Goal: Contribute content

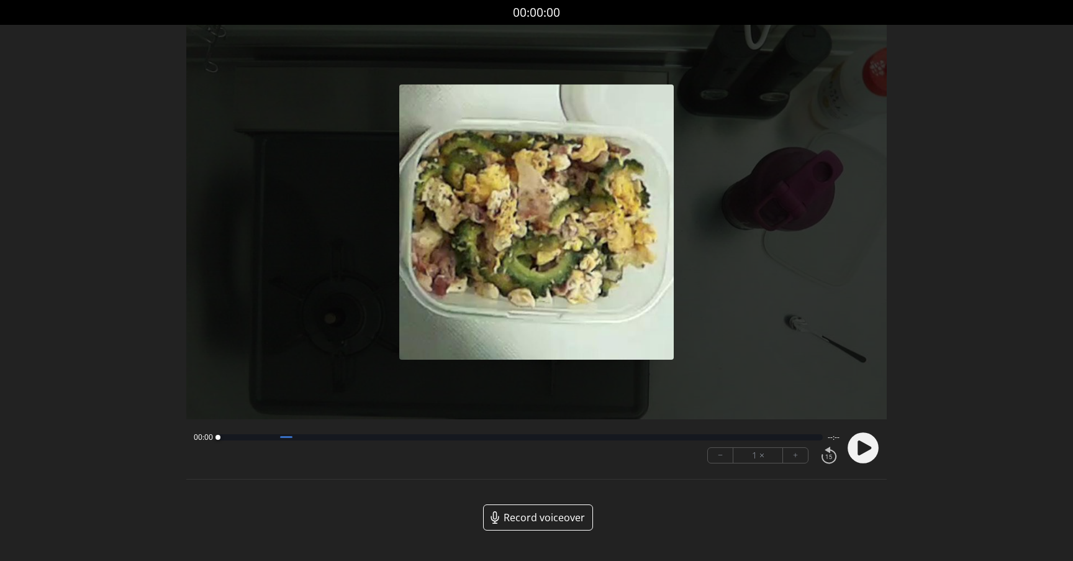
click at [871, 449] on circle at bounding box center [863, 447] width 31 height 31
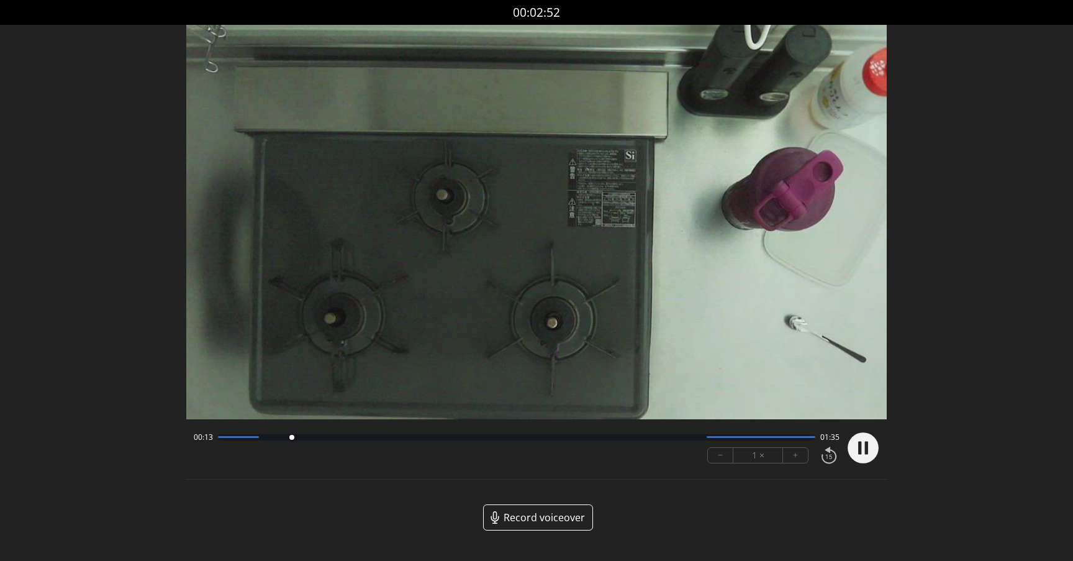
click at [222, 441] on div "00:13 01:35" at bounding box center [517, 437] width 646 height 10
click at [222, 440] on div "00:13 01:35" at bounding box center [517, 437] width 646 height 10
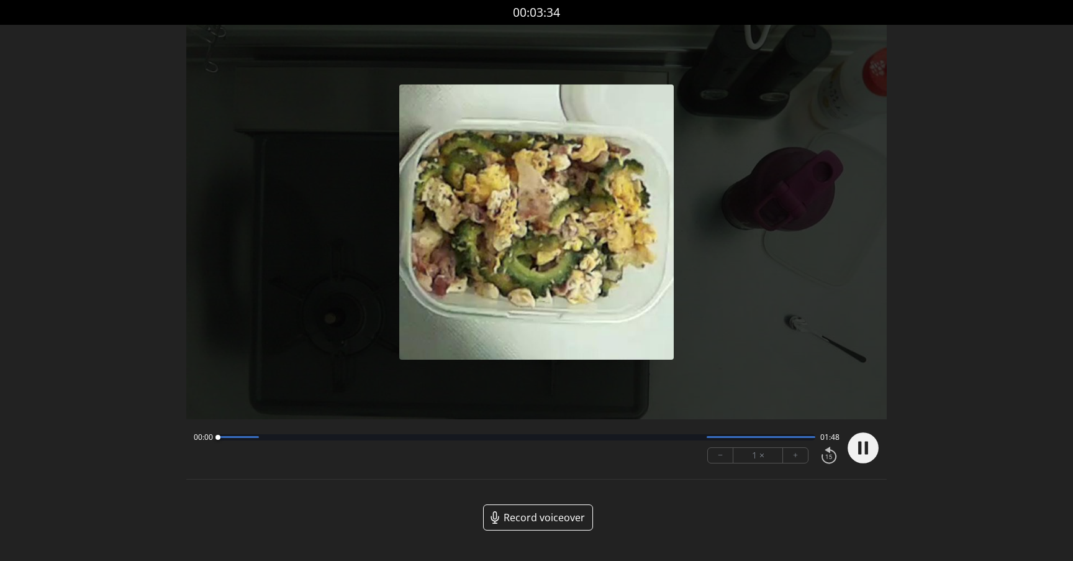
drag, startPoint x: 299, startPoint y: 440, endPoint x: 182, endPoint y: 440, distance: 117.3
click at [182, 440] on div "Discard Recording? You will not be able to recover this once discarded. Cancel …" at bounding box center [536, 275] width 1073 height 550
click at [868, 450] on circle at bounding box center [863, 447] width 31 height 31
click at [778, 321] on div at bounding box center [536, 222] width 701 height 394
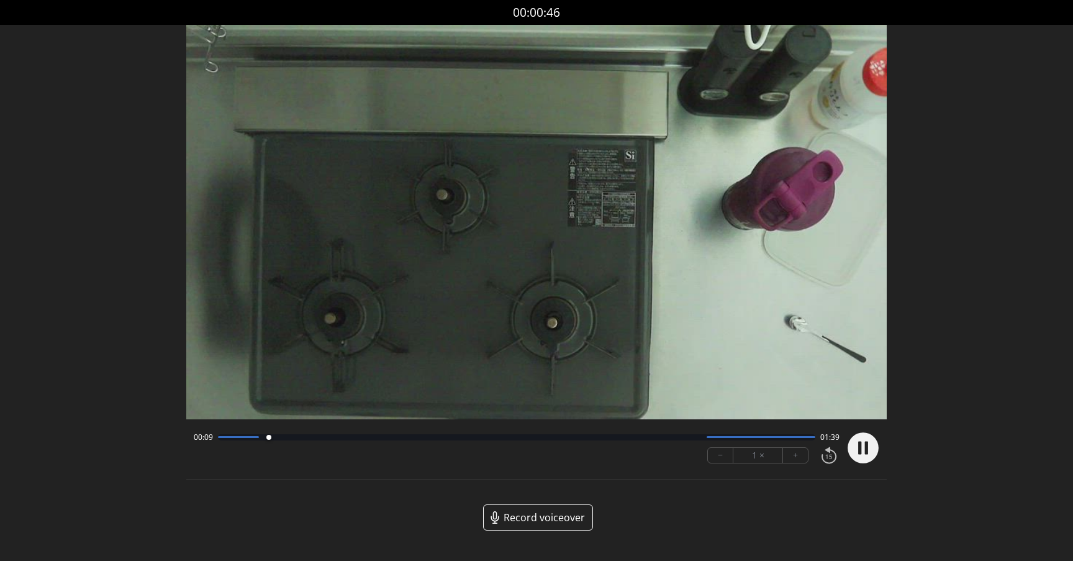
click at [484, 441] on div "00:09 01:39" at bounding box center [517, 437] width 646 height 10
click at [491, 434] on div at bounding box center [517, 437] width 598 height 6
click at [491, 435] on div at bounding box center [492, 437] width 5 height 5
click at [729, 437] on div at bounding box center [761, 437] width 109 height 2
click at [769, 436] on div at bounding box center [761, 437] width 109 height 2
